Goal: Check status

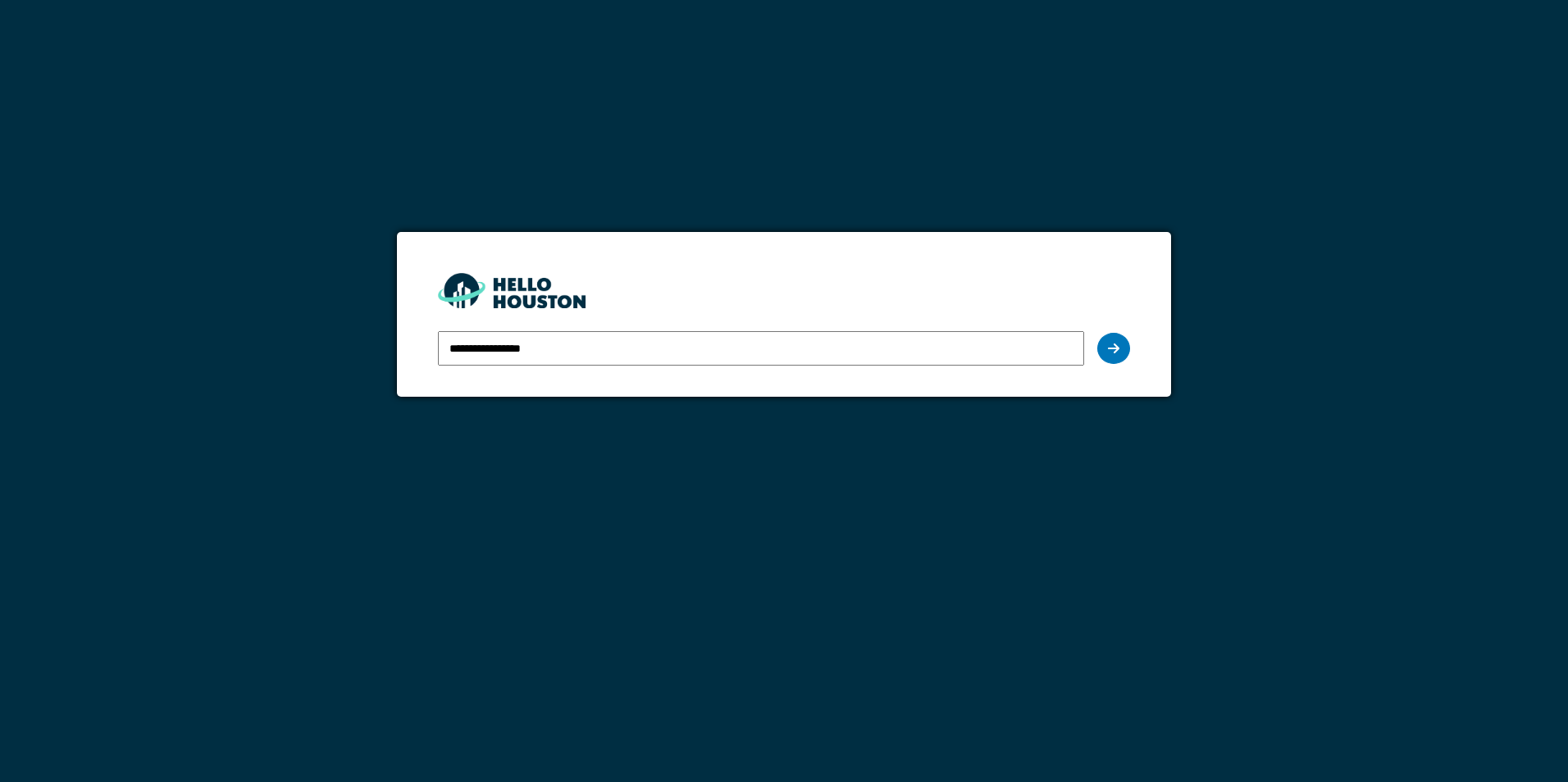
click at [1110, 351] on icon at bounding box center [1113, 348] width 11 height 13
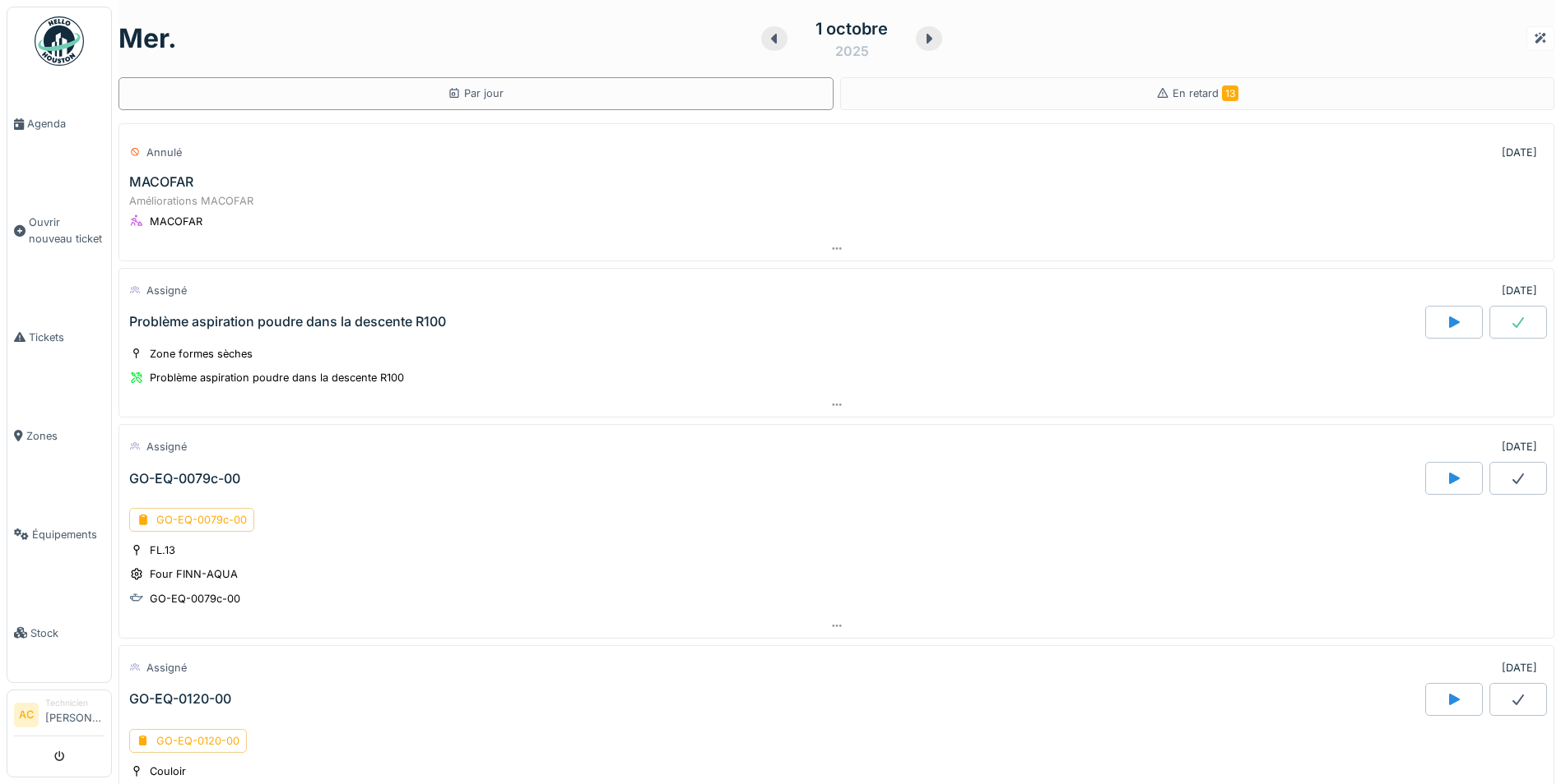
click at [851, 53] on div "2025" at bounding box center [852, 51] width 33 height 20
click at [813, 155] on div "1" at bounding box center [824, 152] width 22 height 24
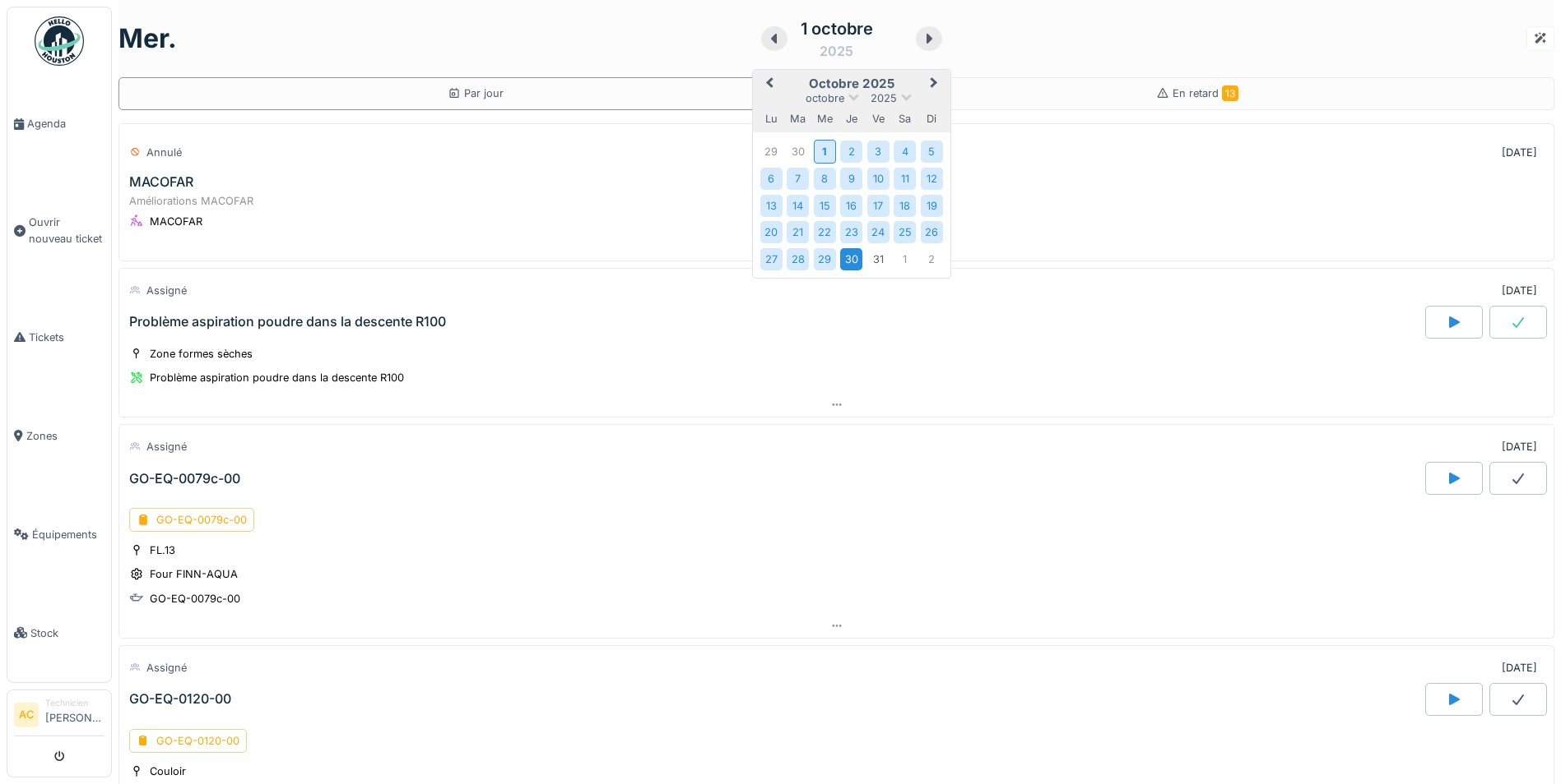
click at [844, 258] on div "30" at bounding box center [850, 258] width 22 height 22
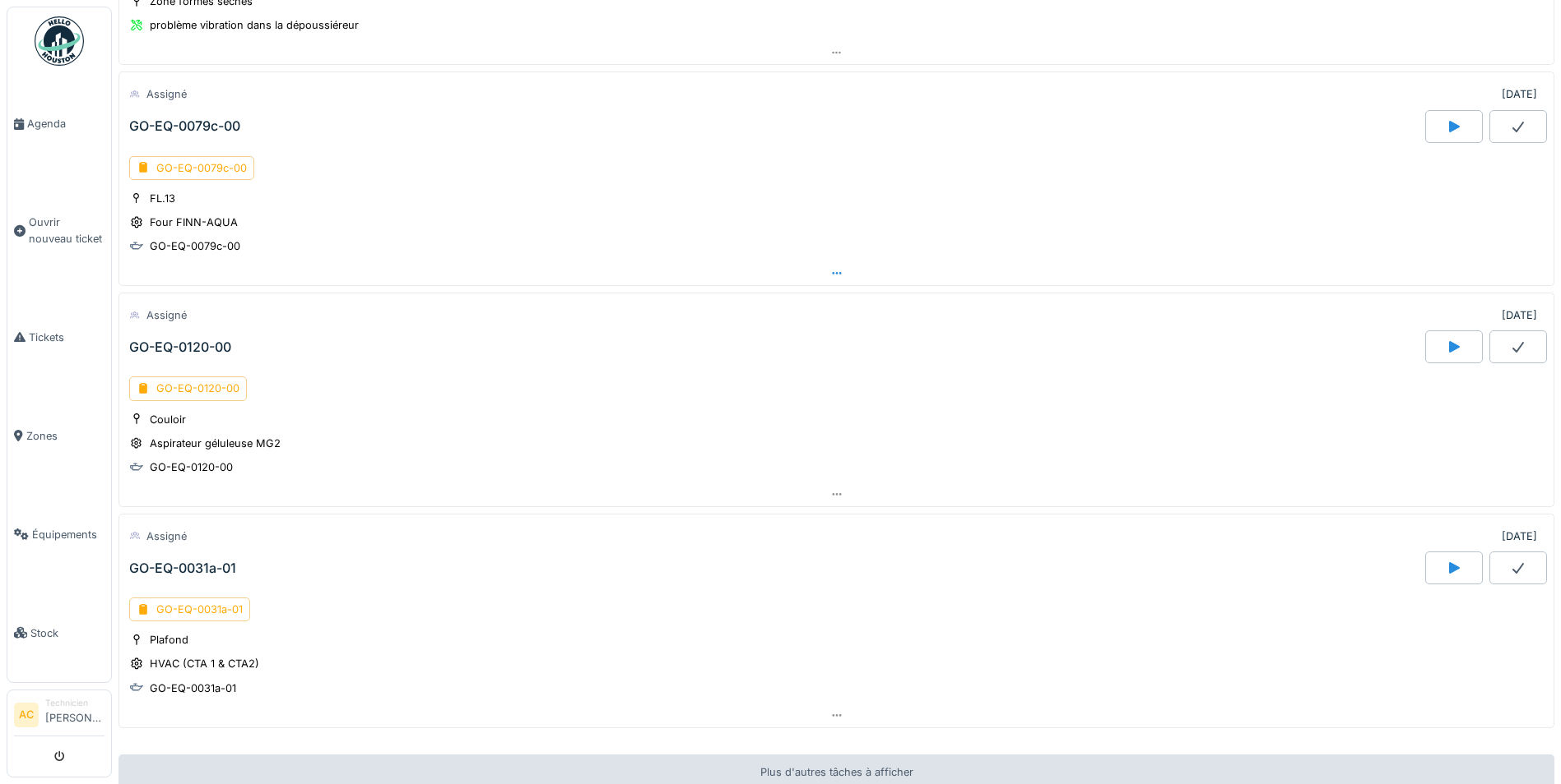
scroll to position [493, 0]
click at [222, 170] on div "GO-EQ-0079c-00" at bounding box center [191, 166] width 125 height 24
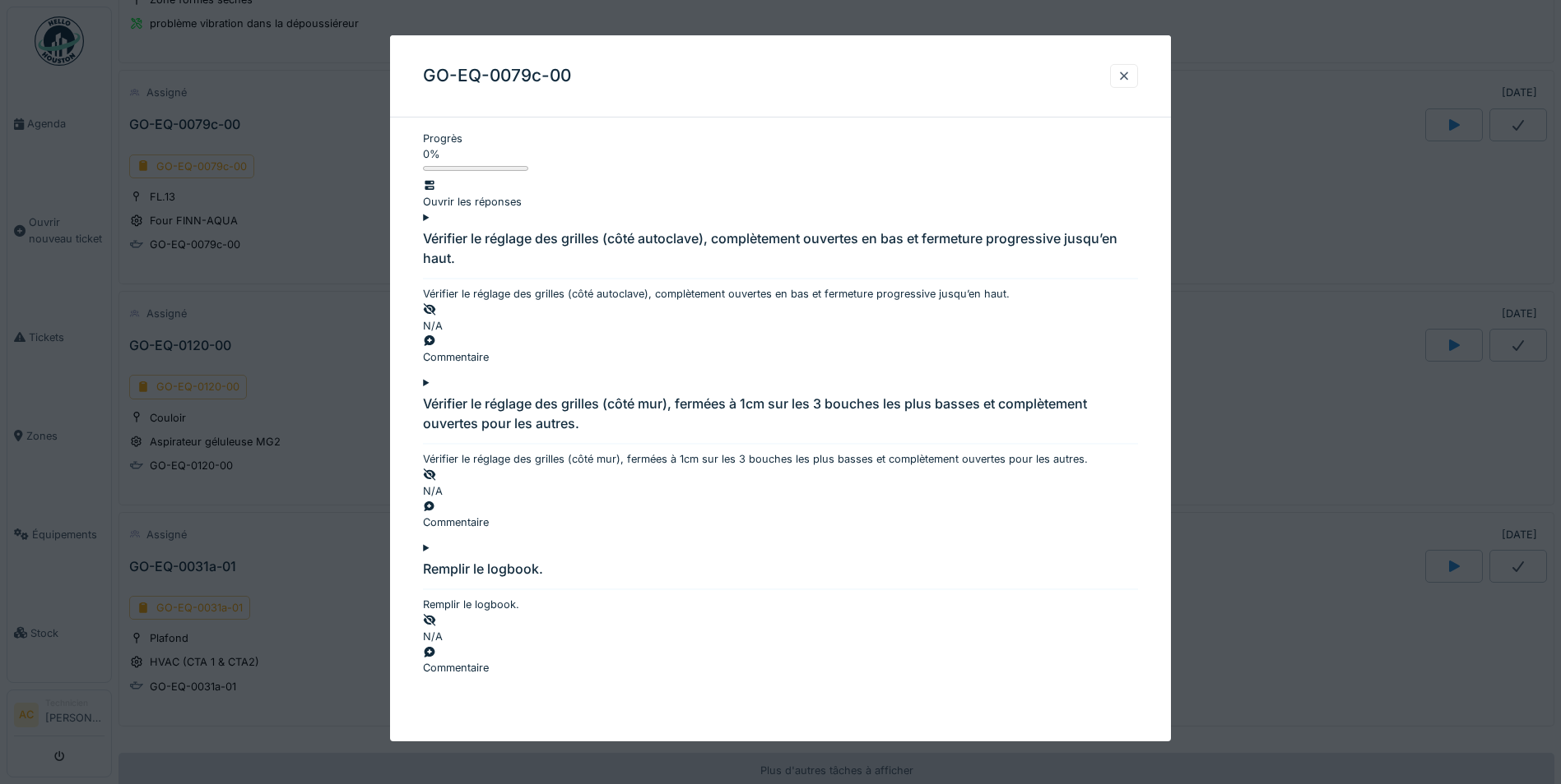
click at [1239, 329] on div at bounding box center [780, 392] width 1561 height 784
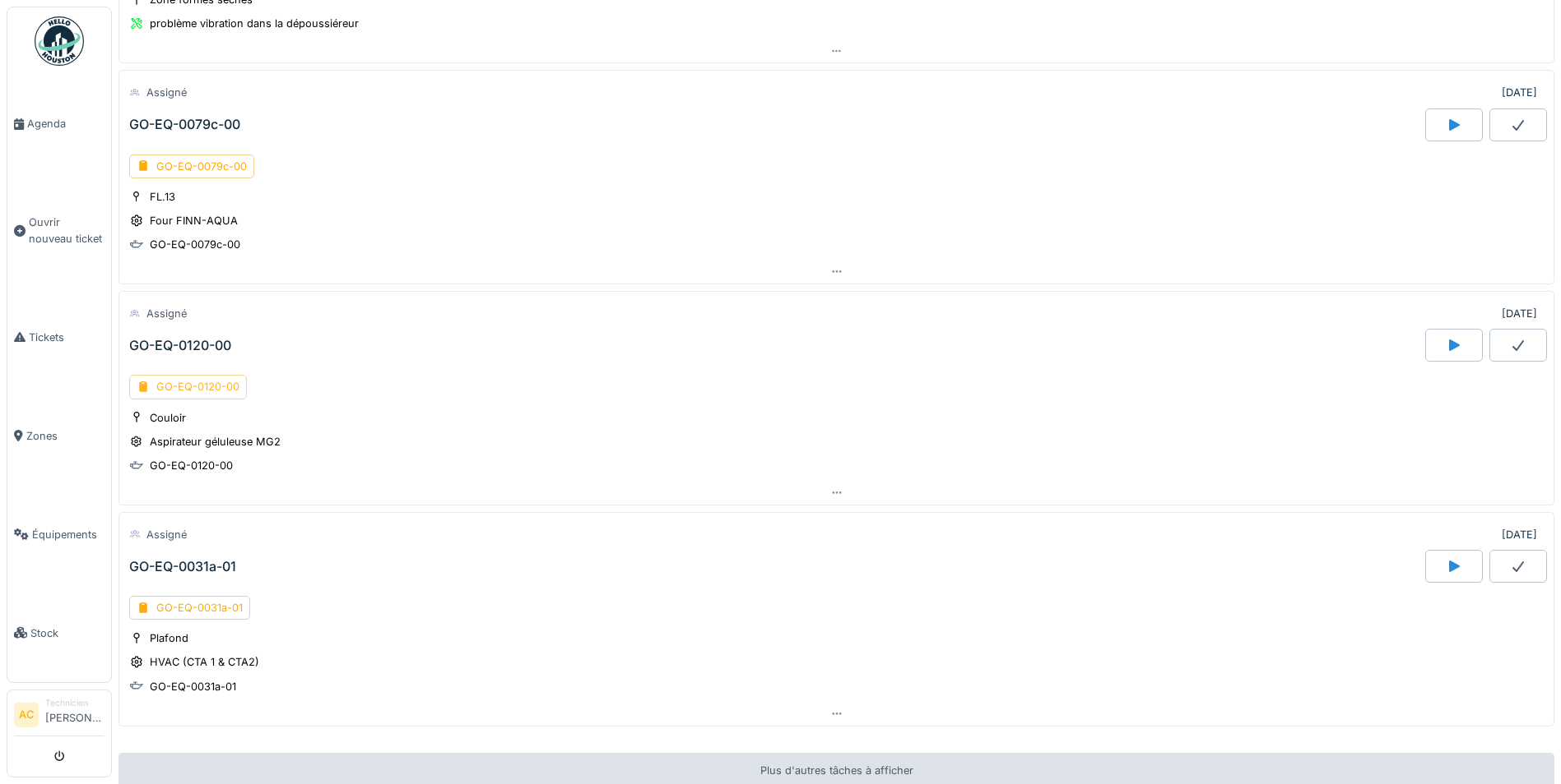
click at [202, 393] on div "GO-EQ-0120-00" at bounding box center [188, 386] width 117 height 24
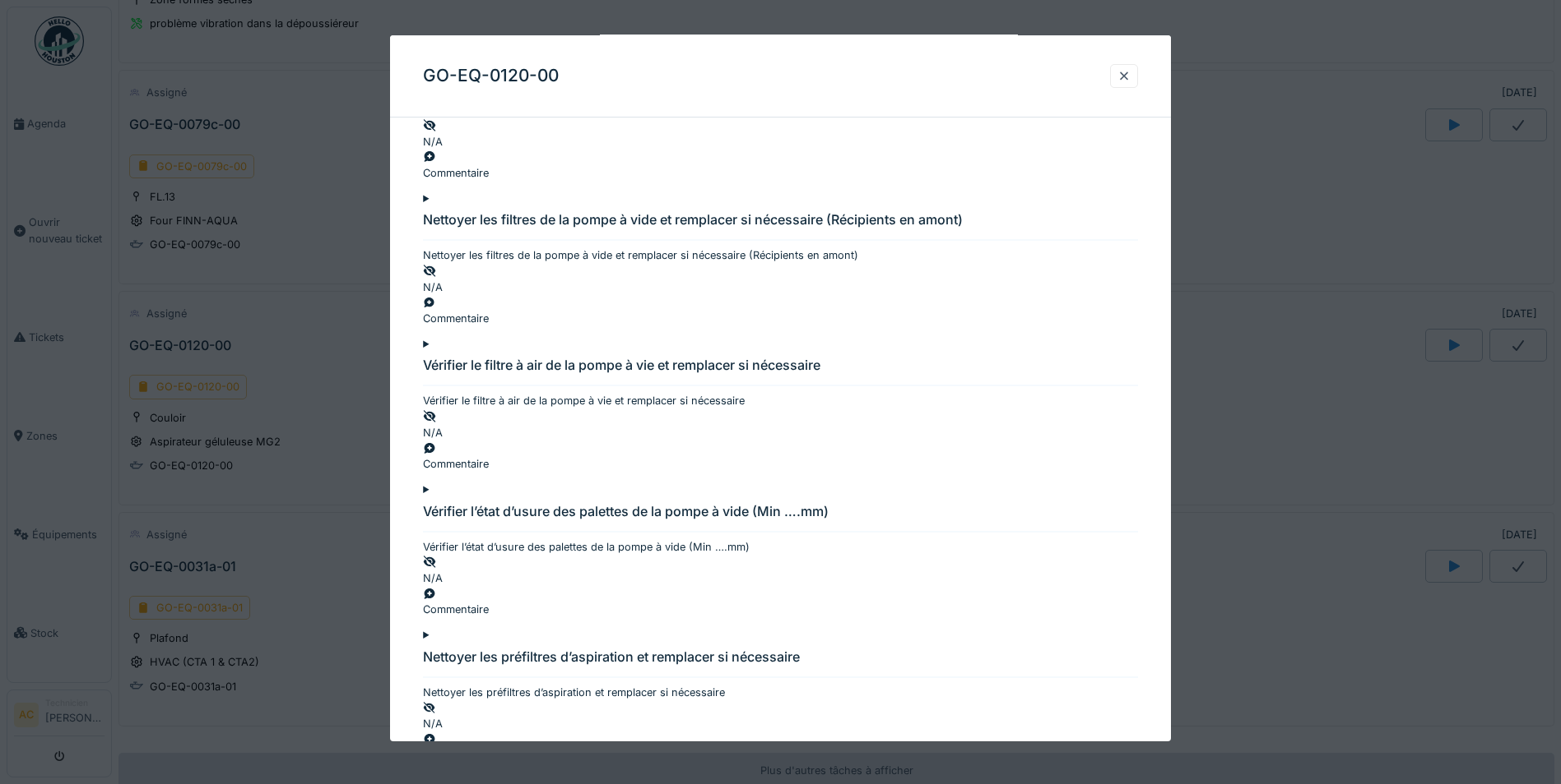
scroll to position [82, 0]
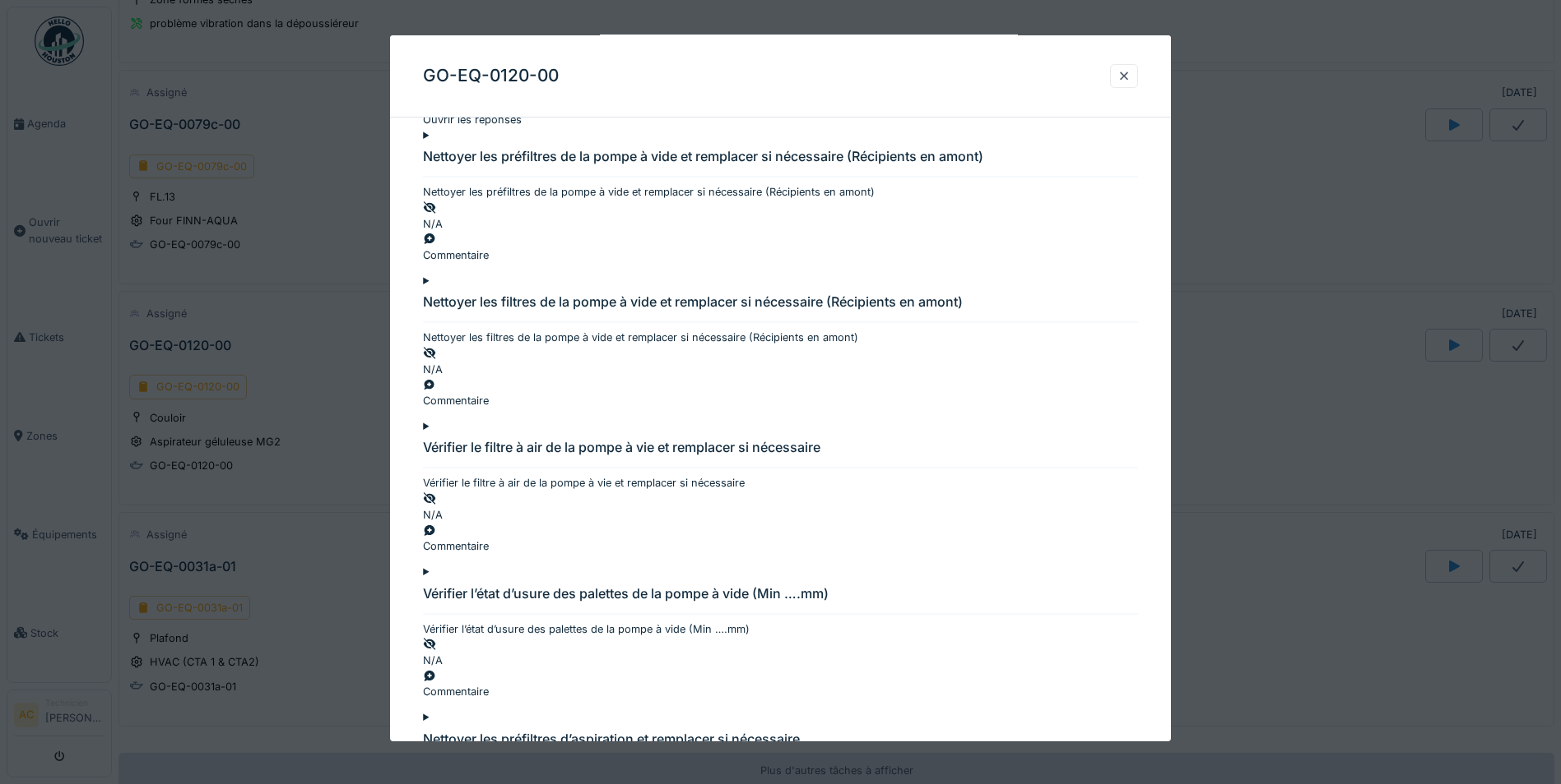
click at [1270, 186] on div at bounding box center [780, 392] width 1561 height 784
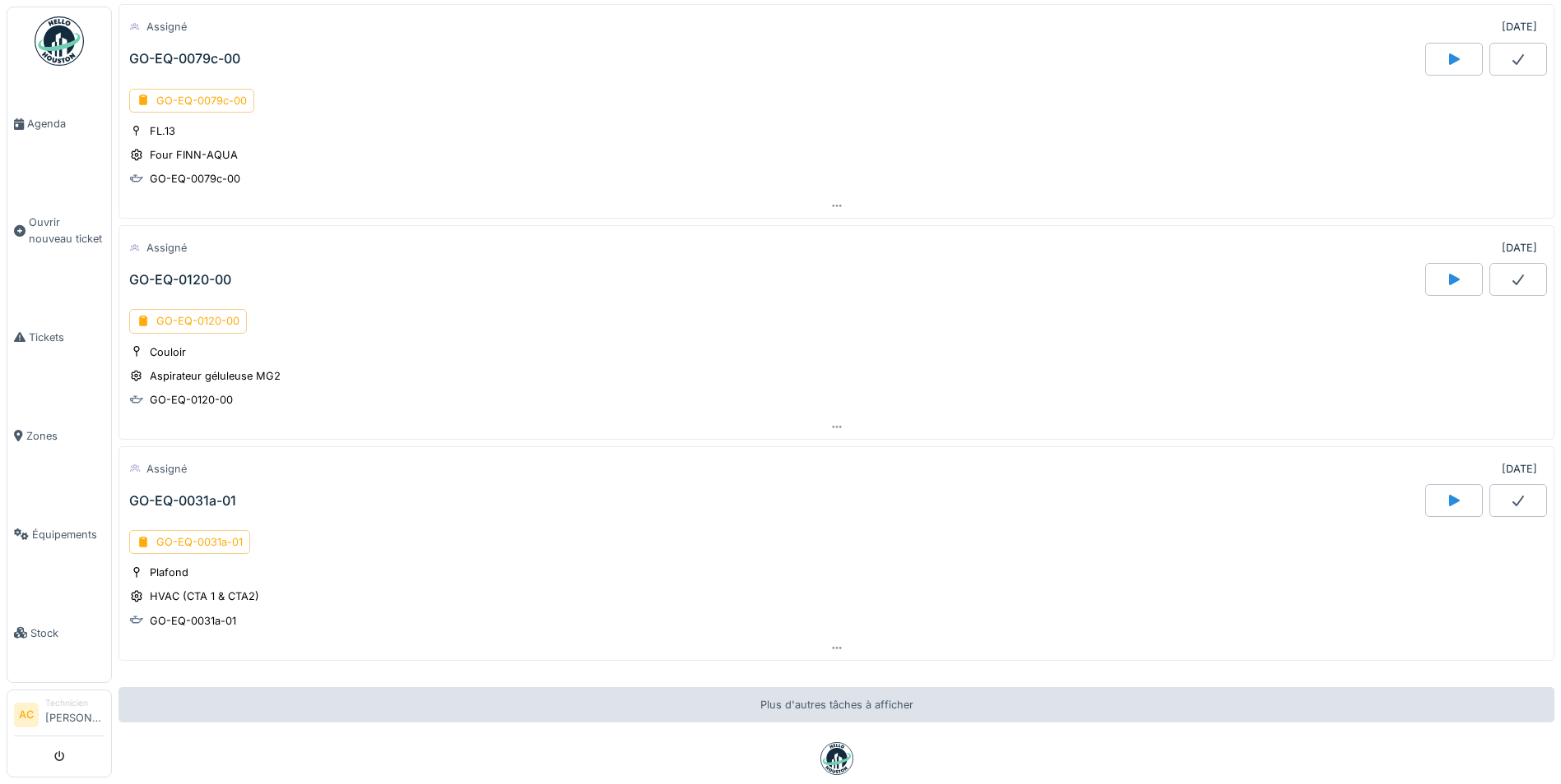
scroll to position [569, 0]
